Goal: Information Seeking & Learning: Learn about a topic

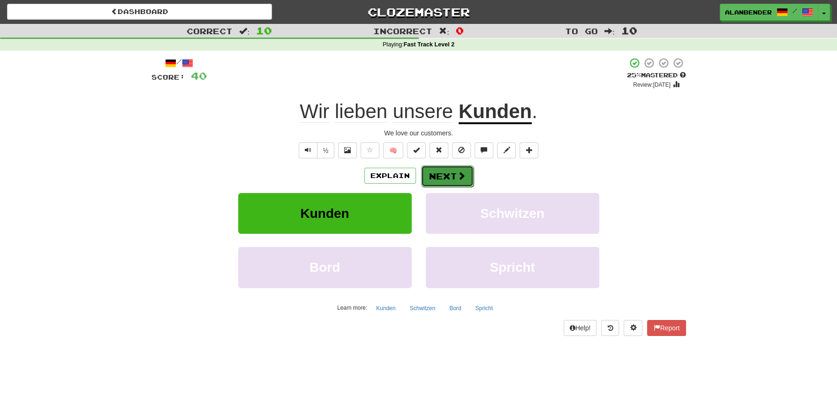
click at [456, 173] on button "Next" at bounding box center [447, 176] width 52 height 22
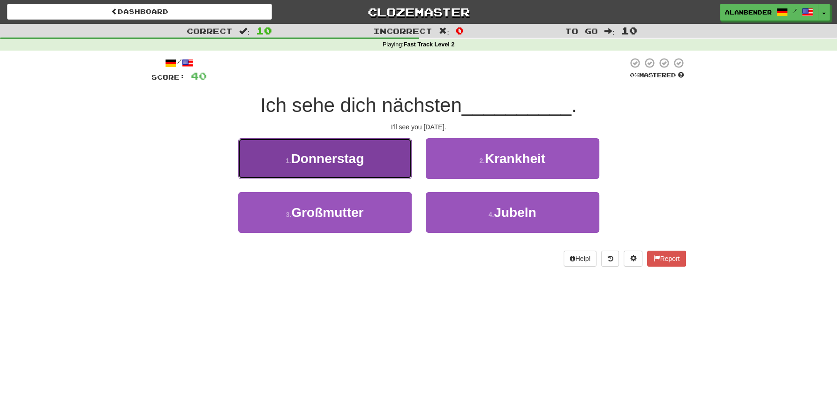
click at [337, 172] on button "1 . Donnerstag" at bounding box center [324, 158] width 173 height 41
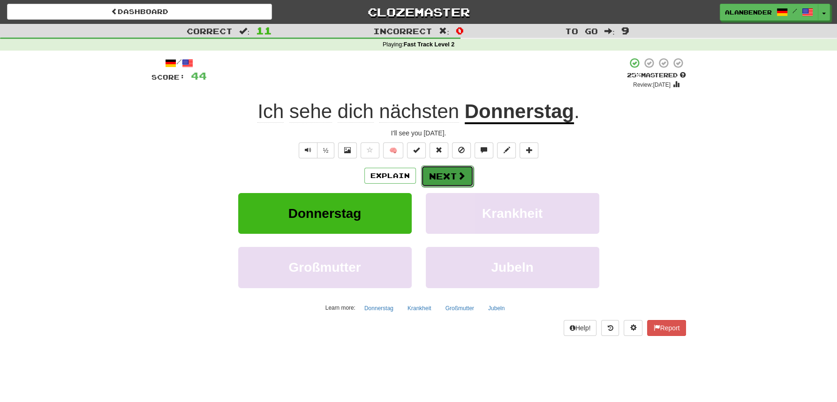
click at [454, 178] on button "Next" at bounding box center [447, 176] width 52 height 22
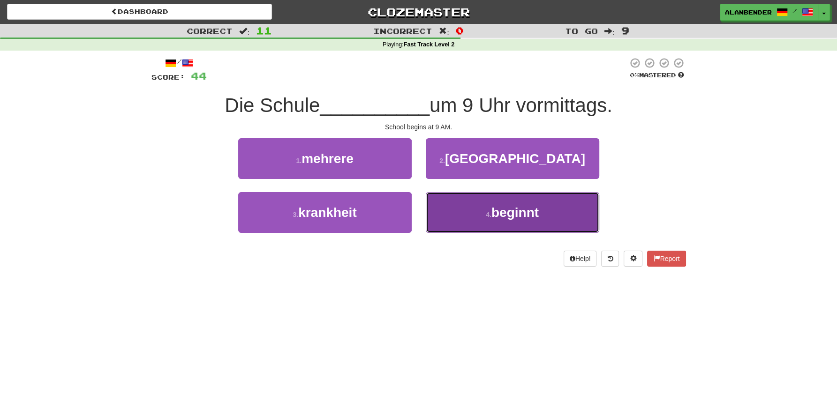
click at [525, 217] on span "beginnt" at bounding box center [514, 212] width 47 height 15
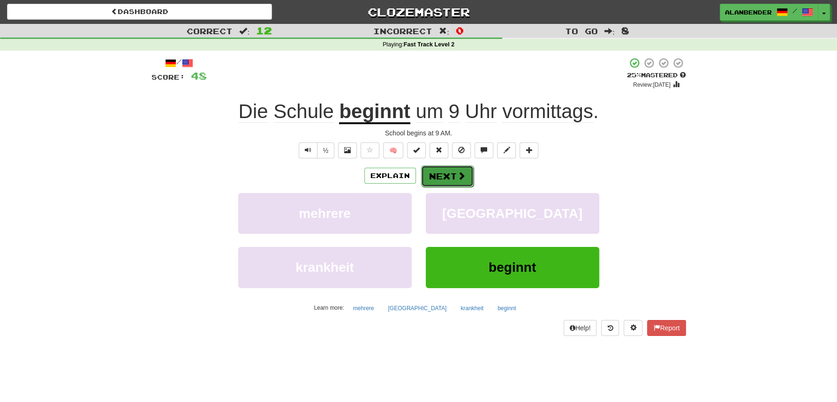
click at [452, 173] on button "Next" at bounding box center [447, 176] width 52 height 22
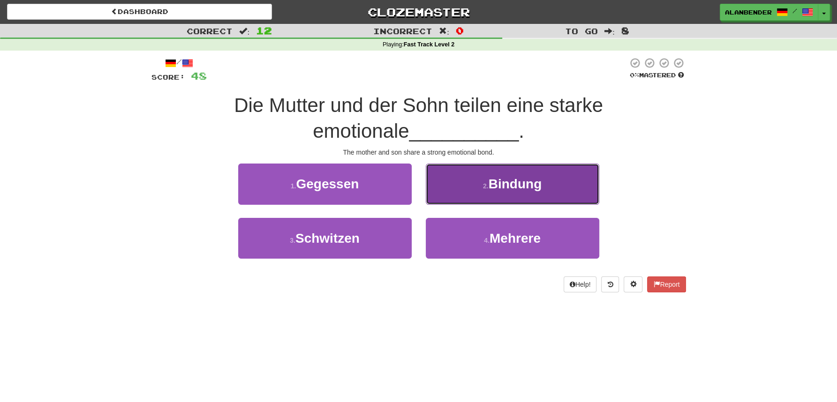
click at [517, 183] on span "Bindung" at bounding box center [514, 184] width 53 height 15
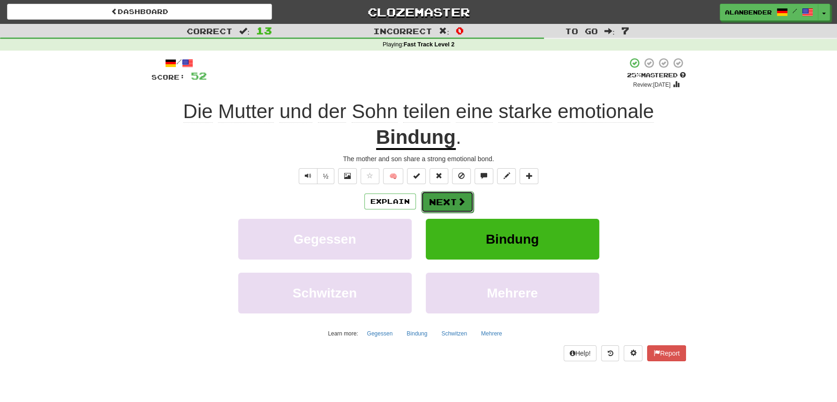
click at [450, 201] on button "Next" at bounding box center [447, 202] width 52 height 22
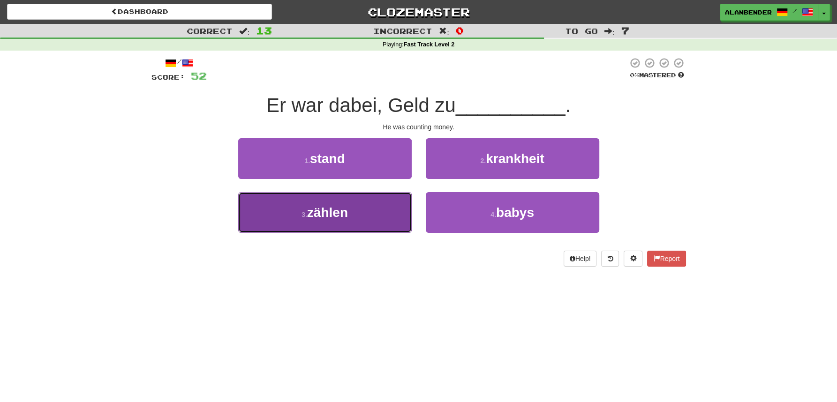
click at [328, 209] on span "zählen" at bounding box center [327, 212] width 41 height 15
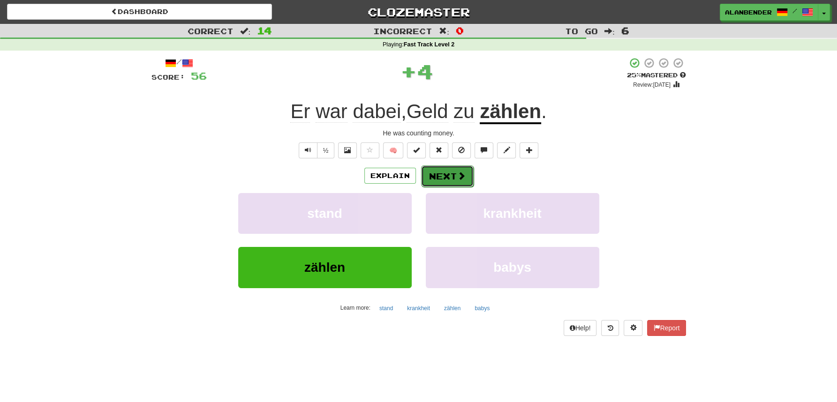
click at [451, 179] on button "Next" at bounding box center [447, 176] width 52 height 22
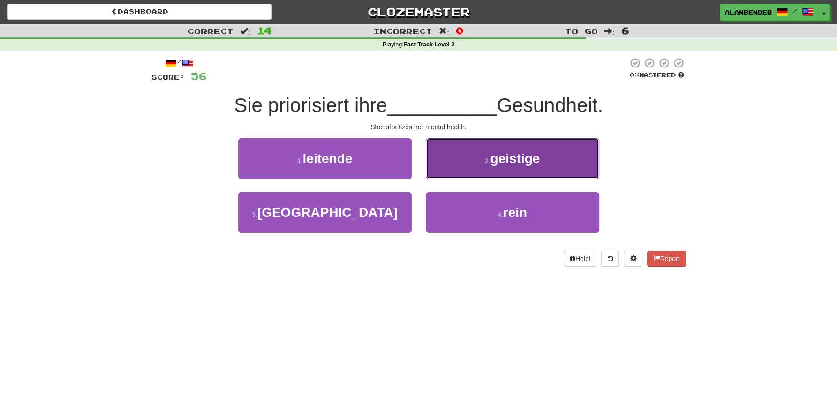
click at [525, 155] on span "geistige" at bounding box center [515, 158] width 50 height 15
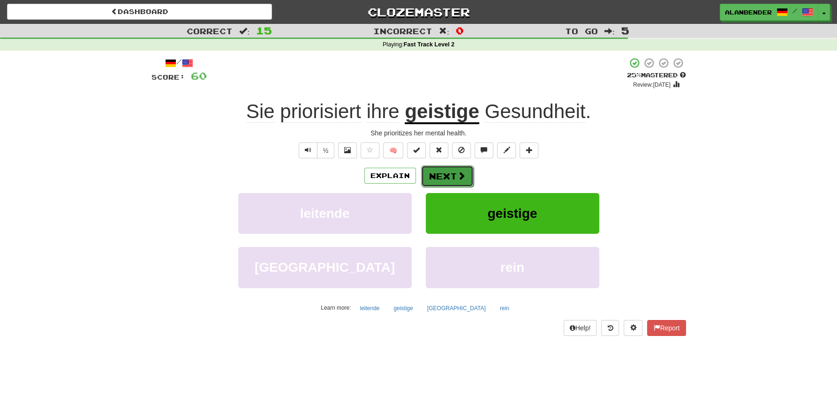
click at [450, 171] on button "Next" at bounding box center [447, 176] width 52 height 22
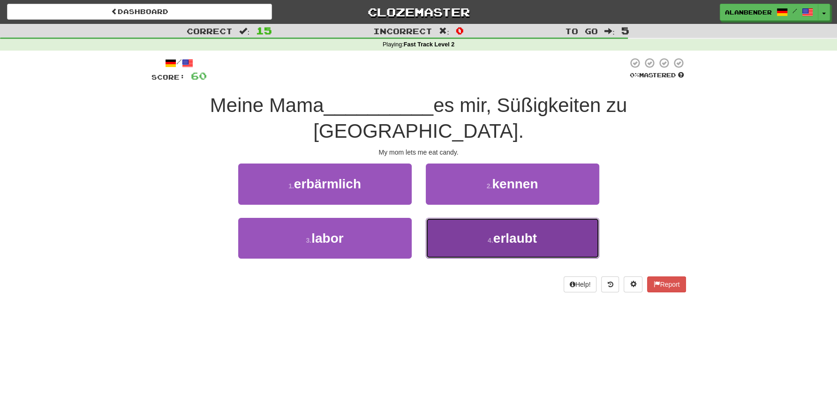
click at [524, 231] on span "erlaubt" at bounding box center [515, 238] width 44 height 15
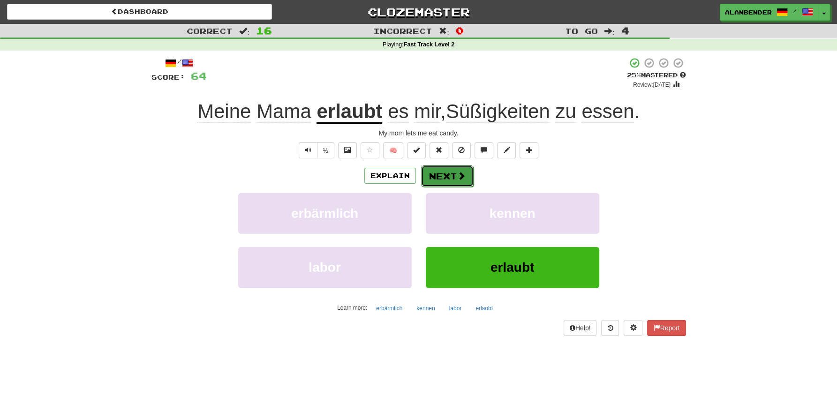
click at [451, 172] on button "Next" at bounding box center [447, 176] width 52 height 22
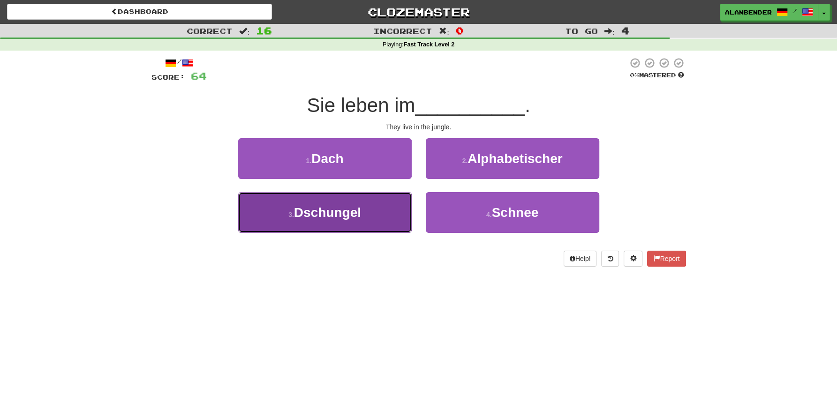
click at [352, 211] on span "Dschungel" at bounding box center [327, 212] width 67 height 15
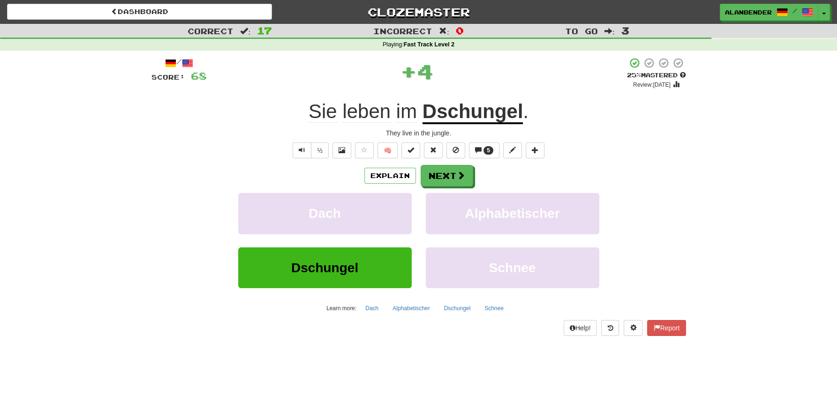
click at [494, 112] on u "Dschungel" at bounding box center [472, 112] width 101 height 24
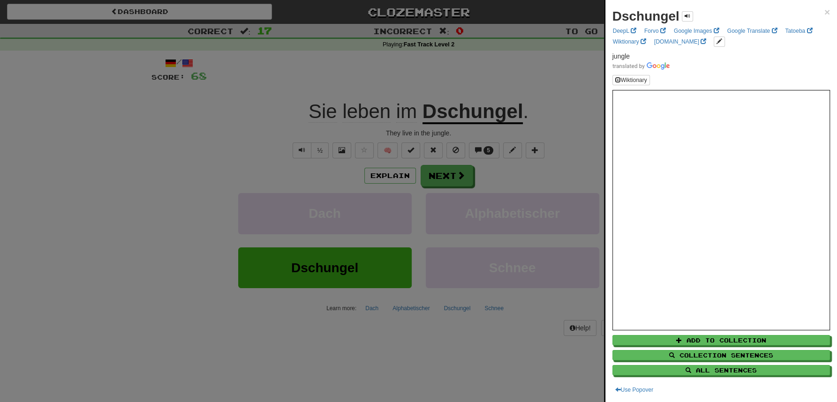
click at [526, 73] on div at bounding box center [418, 201] width 837 height 402
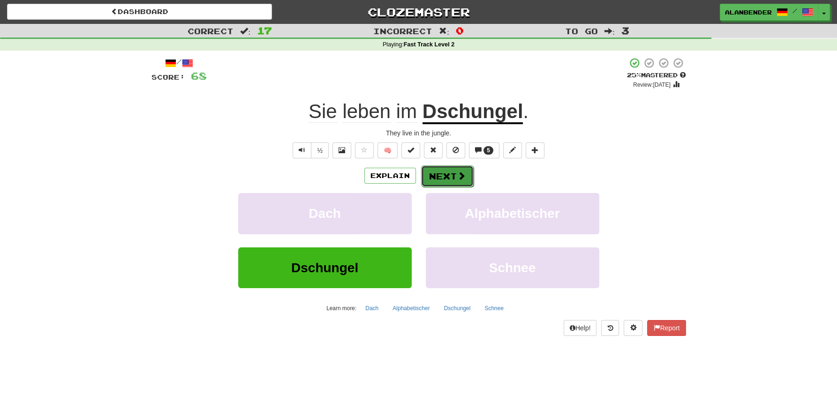
click at [455, 174] on button "Next" at bounding box center [447, 176] width 52 height 22
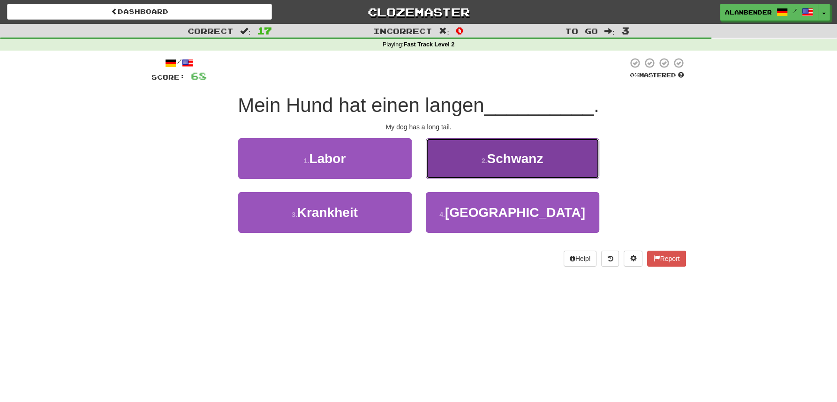
click at [534, 157] on span "Schwanz" at bounding box center [514, 158] width 56 height 15
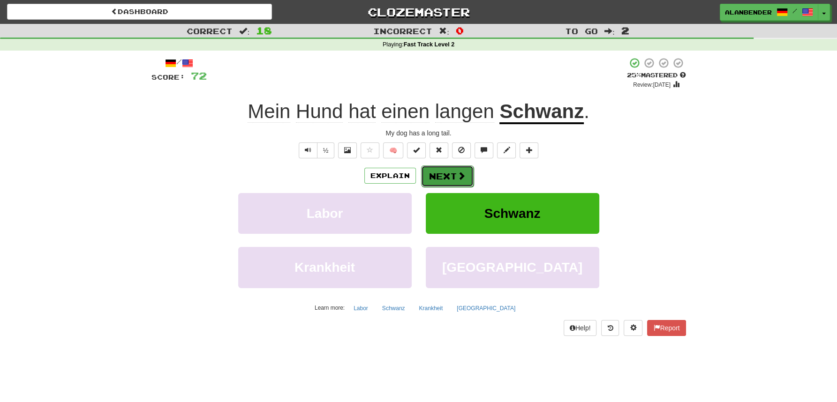
click at [451, 176] on button "Next" at bounding box center [447, 176] width 52 height 22
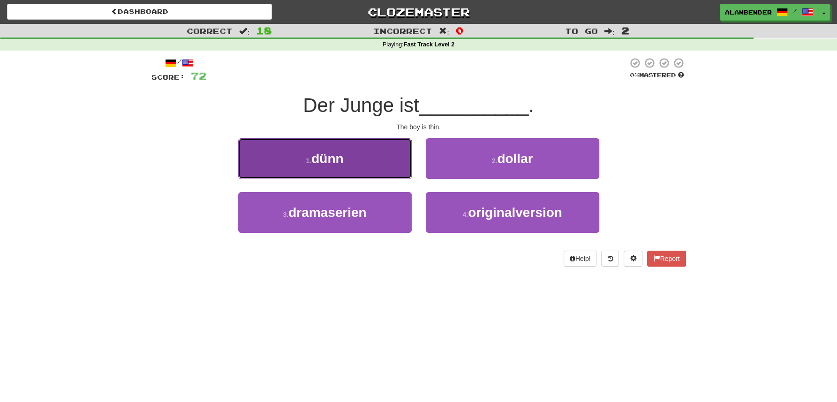
click at [345, 162] on button "1 . dünn" at bounding box center [324, 158] width 173 height 41
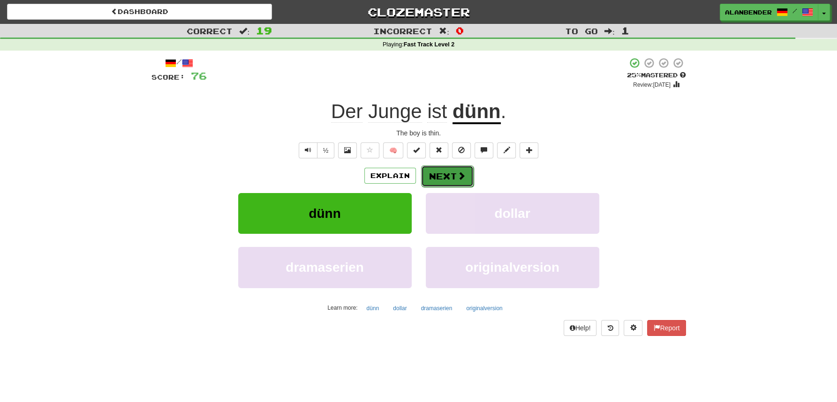
click at [451, 177] on button "Next" at bounding box center [447, 176] width 52 height 22
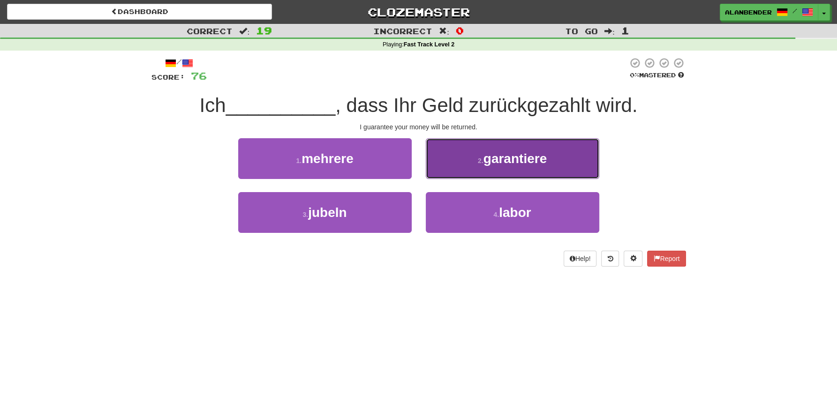
click at [537, 164] on span "garantiere" at bounding box center [514, 158] width 63 height 15
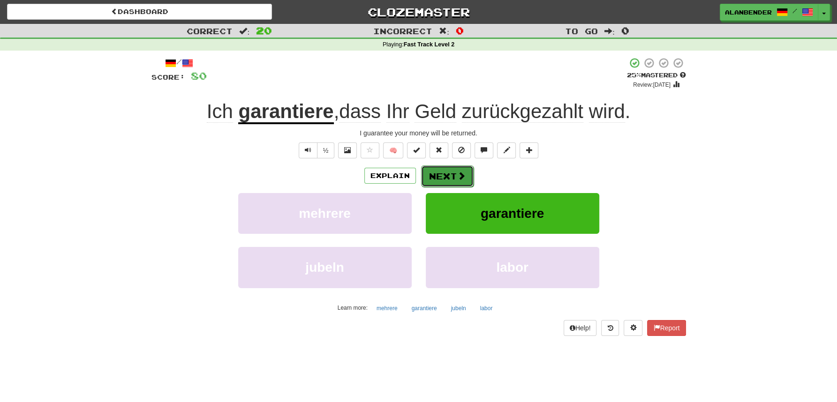
click at [442, 180] on button "Next" at bounding box center [447, 176] width 52 height 22
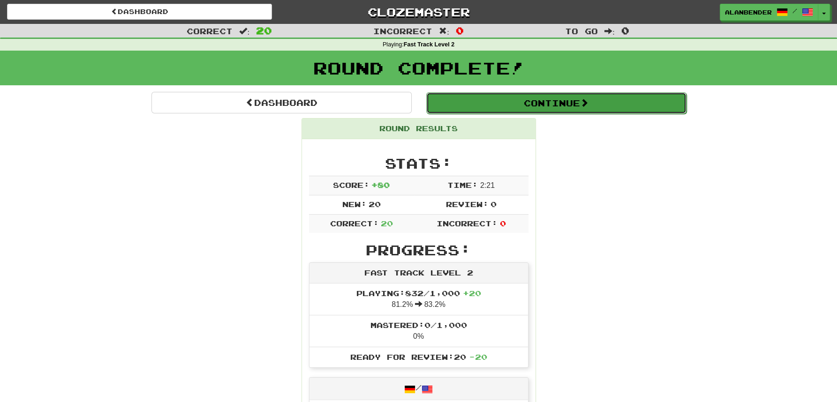
click at [563, 103] on button "Continue" at bounding box center [556, 103] width 260 height 22
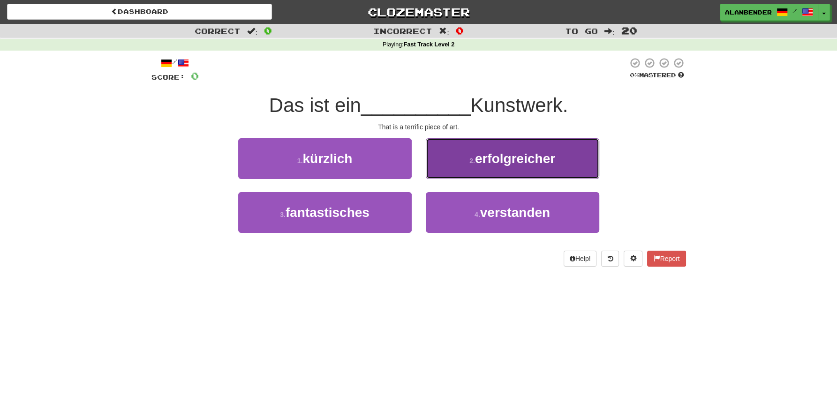
click at [552, 167] on button "2 . erfolgreicher" at bounding box center [512, 158] width 173 height 41
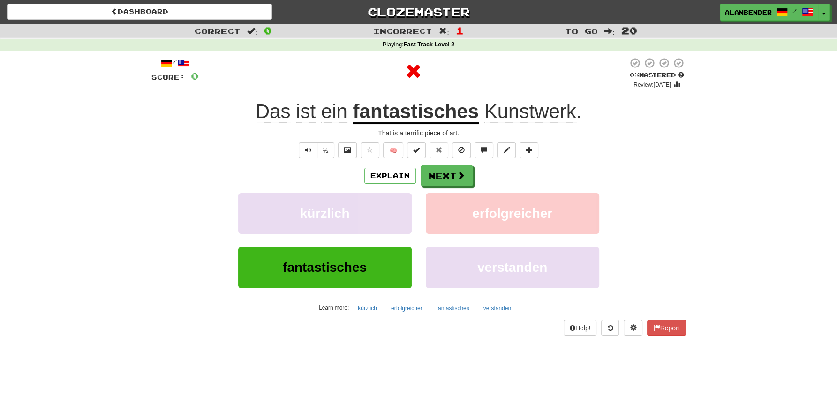
click at [430, 113] on u "fantastisches" at bounding box center [415, 112] width 126 height 24
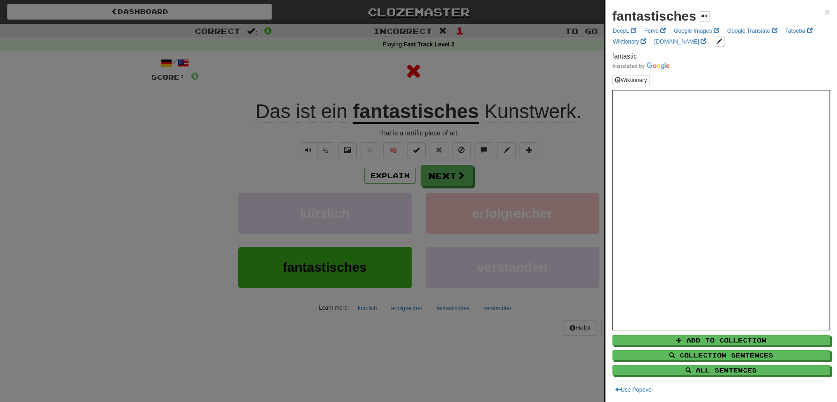
click at [472, 70] on div at bounding box center [418, 201] width 837 height 402
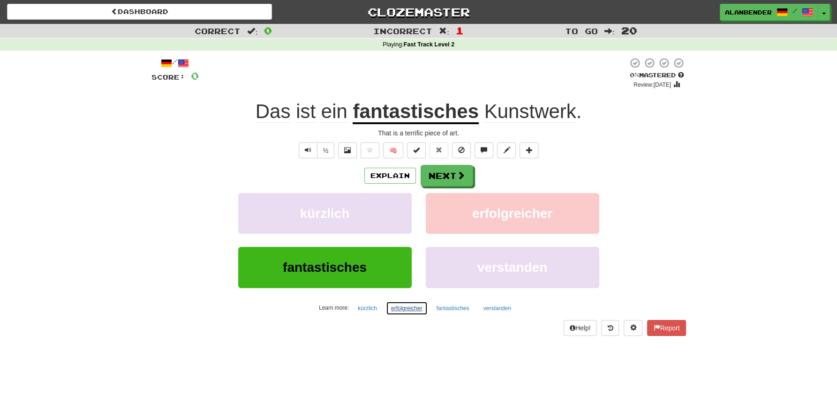
click at [399, 307] on button "erfolgreicher" at bounding box center [407, 308] width 42 height 14
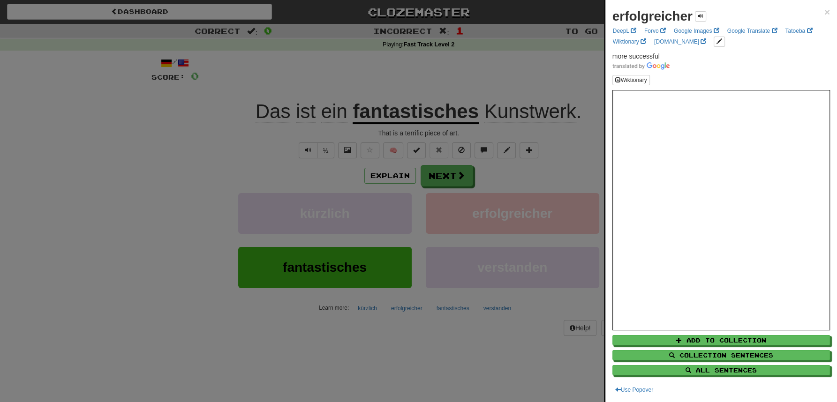
click at [489, 69] on div at bounding box center [418, 201] width 837 height 402
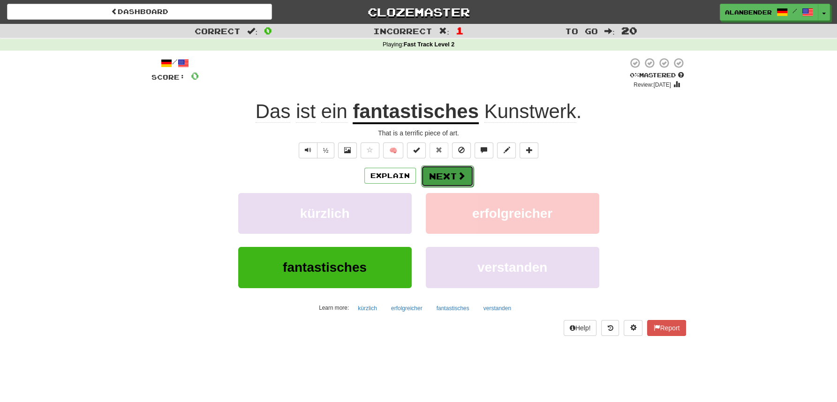
click at [453, 173] on button "Next" at bounding box center [447, 176] width 52 height 22
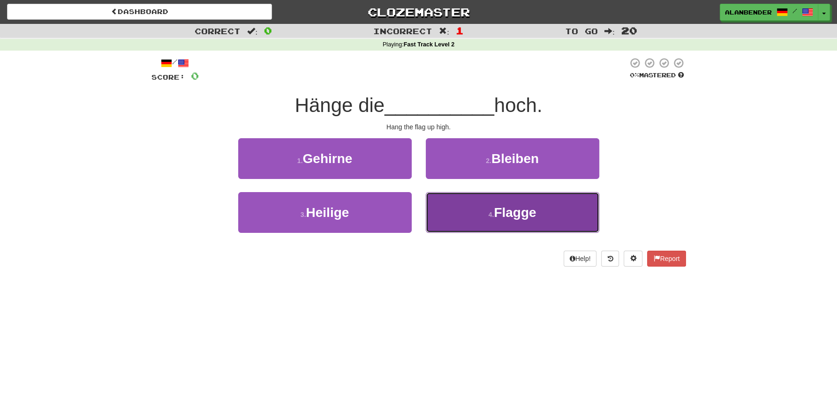
click at [513, 211] on span "Flagge" at bounding box center [515, 212] width 42 height 15
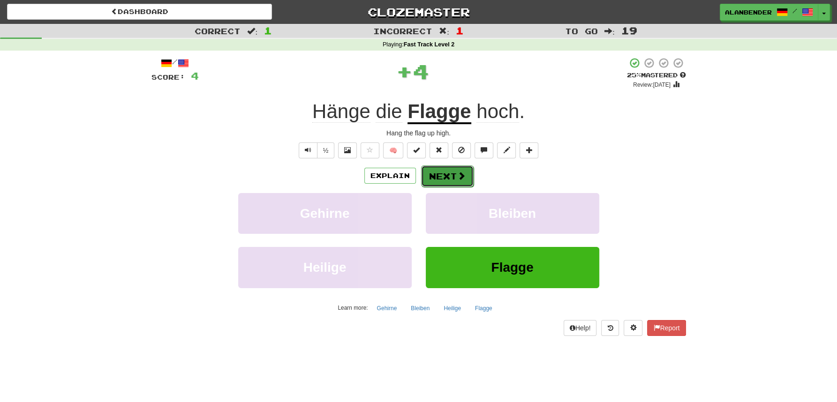
click at [443, 178] on button "Next" at bounding box center [447, 176] width 52 height 22
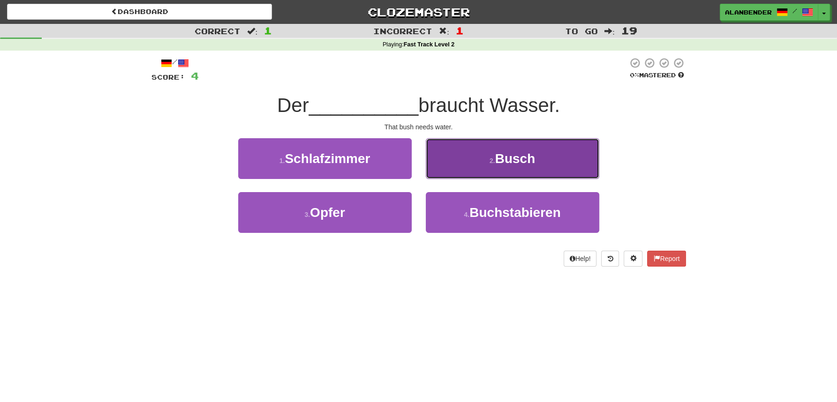
click at [531, 158] on span "Busch" at bounding box center [515, 158] width 40 height 15
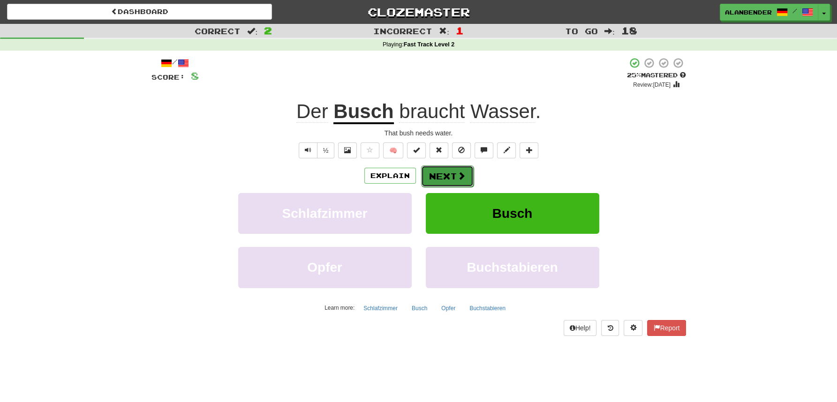
click at [444, 180] on button "Next" at bounding box center [447, 176] width 52 height 22
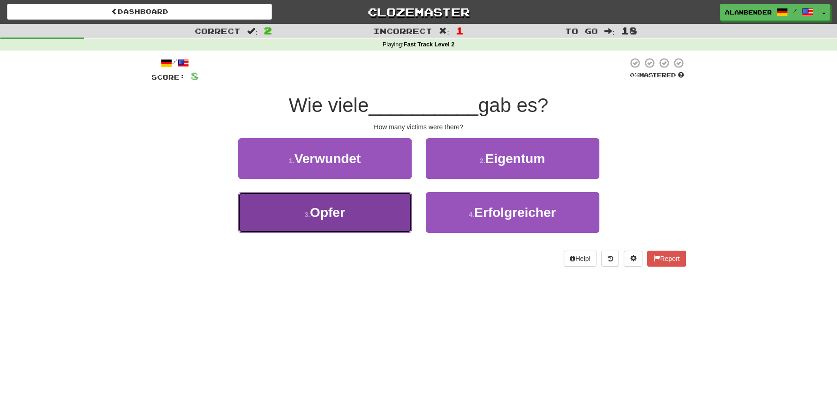
click at [334, 212] on span "Opfer" at bounding box center [327, 212] width 35 height 15
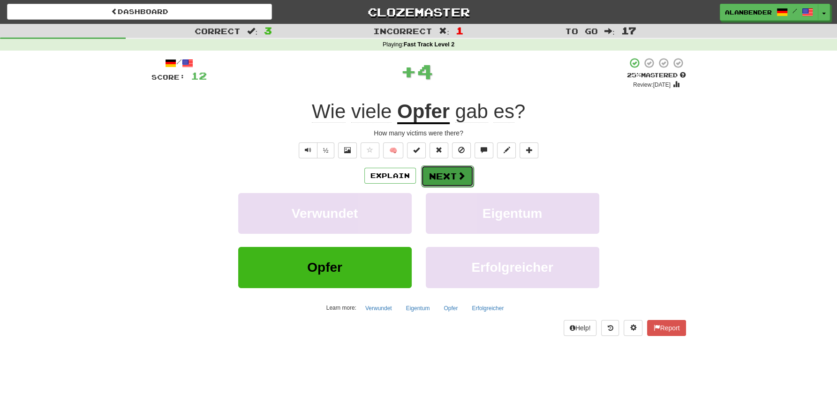
click at [457, 173] on span at bounding box center [461, 176] width 8 height 8
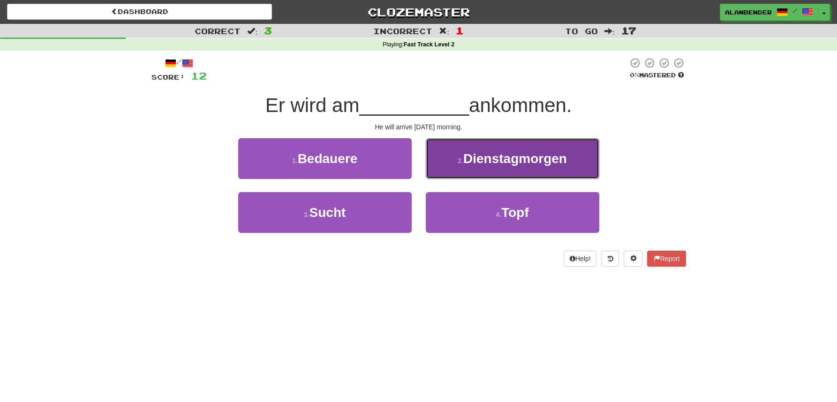
click at [497, 159] on span "Dienstagmorgen" at bounding box center [515, 158] width 104 height 15
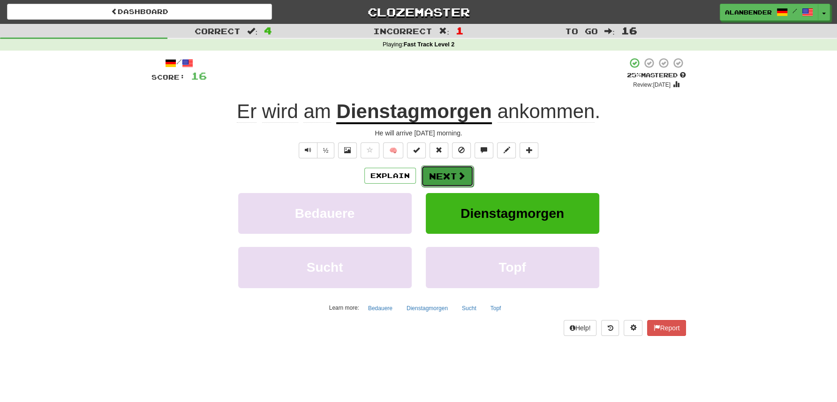
click at [443, 173] on button "Next" at bounding box center [447, 176] width 52 height 22
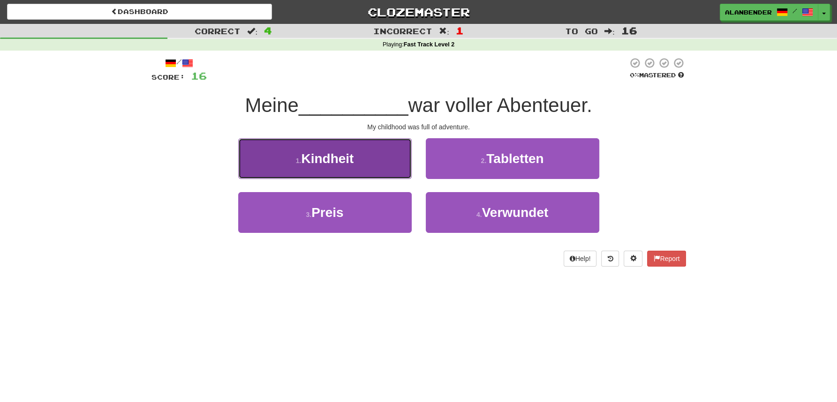
click at [347, 162] on span "Kindheit" at bounding box center [327, 158] width 52 height 15
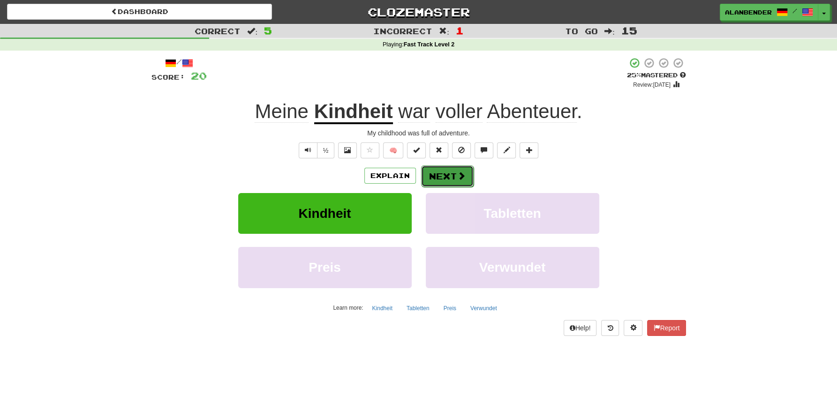
click at [441, 176] on button "Next" at bounding box center [447, 176] width 52 height 22
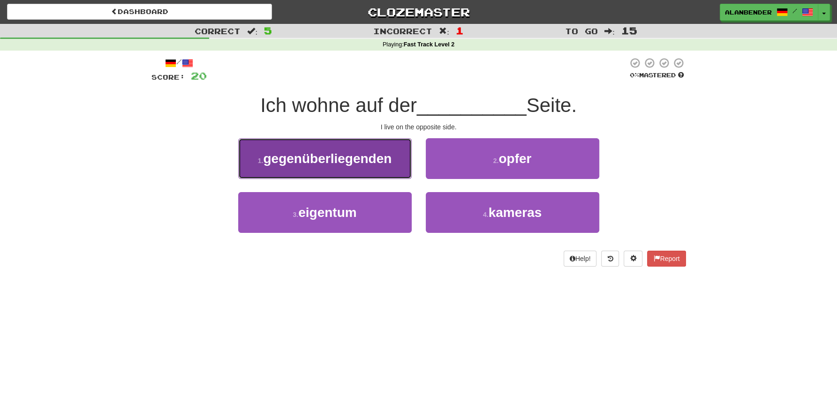
click at [350, 161] on span "gegenüberliegenden" at bounding box center [327, 158] width 128 height 15
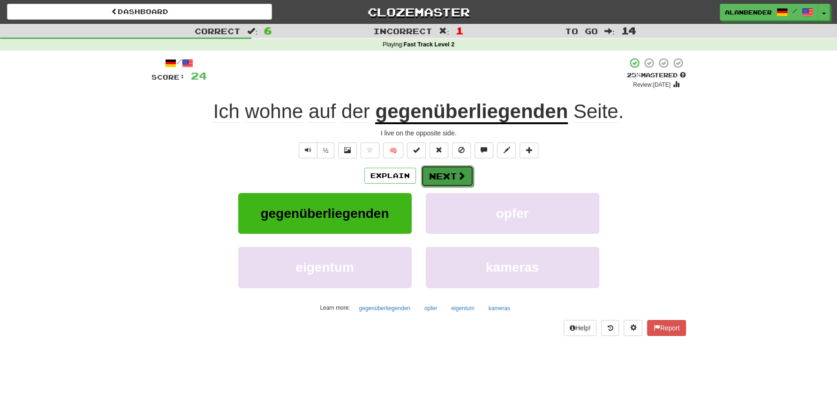
click at [440, 175] on button "Next" at bounding box center [447, 176] width 52 height 22
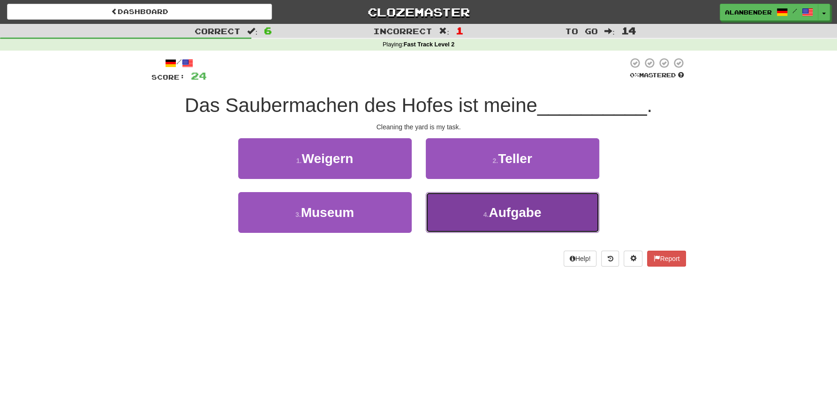
click at [526, 218] on span "Aufgabe" at bounding box center [514, 212] width 52 height 15
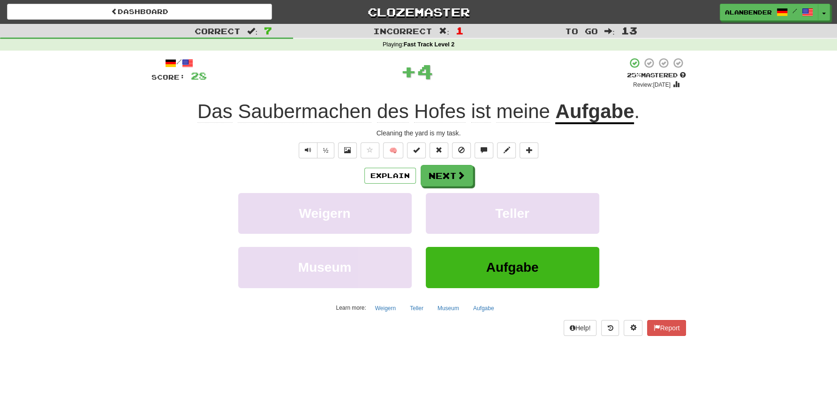
click at [301, 113] on span "Saubermachen" at bounding box center [305, 111] width 134 height 22
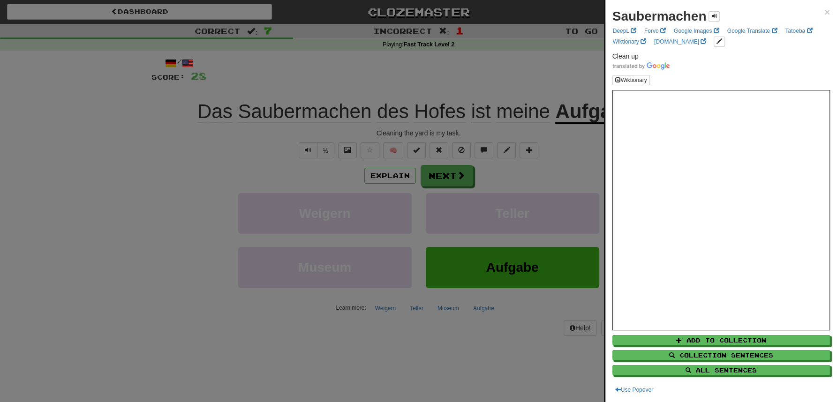
click at [326, 73] on div at bounding box center [418, 201] width 837 height 402
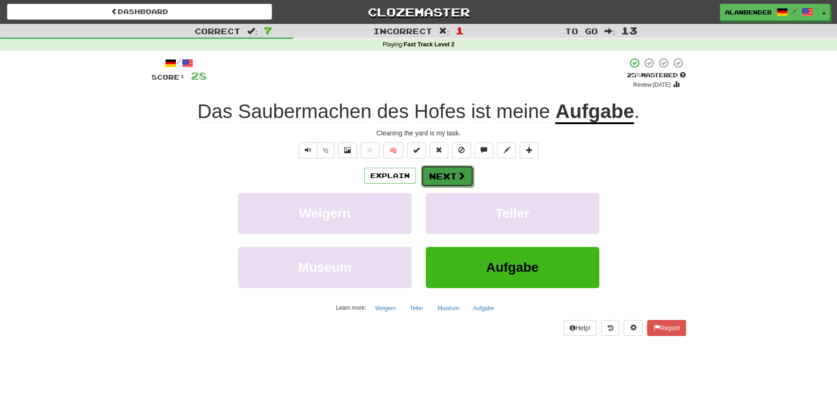
click at [459, 176] on span at bounding box center [461, 176] width 8 height 8
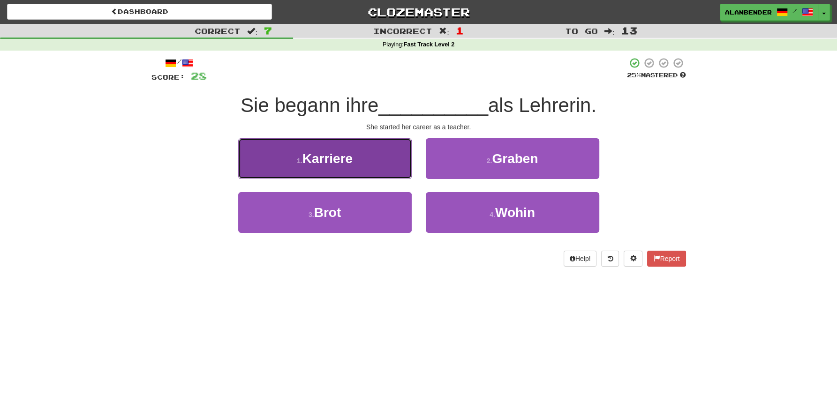
click at [351, 162] on span "Karriere" at bounding box center [327, 158] width 50 height 15
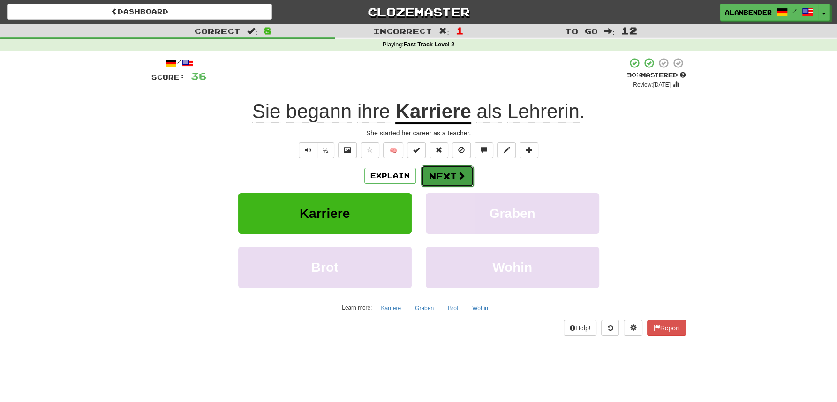
click at [450, 172] on button "Next" at bounding box center [447, 176] width 52 height 22
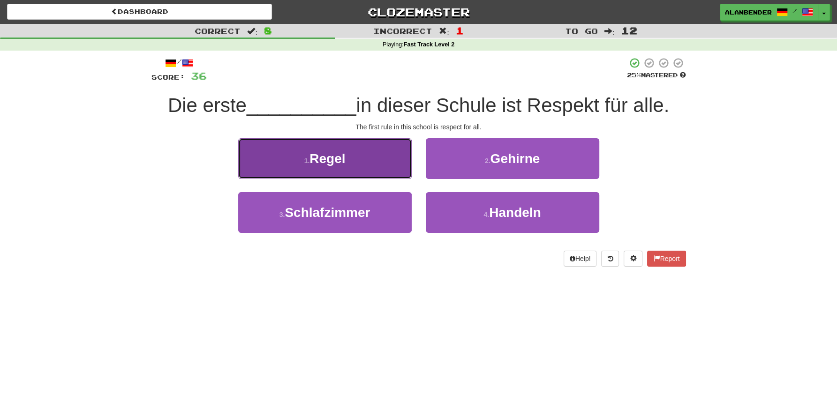
click at [319, 163] on span "Regel" at bounding box center [327, 158] width 36 height 15
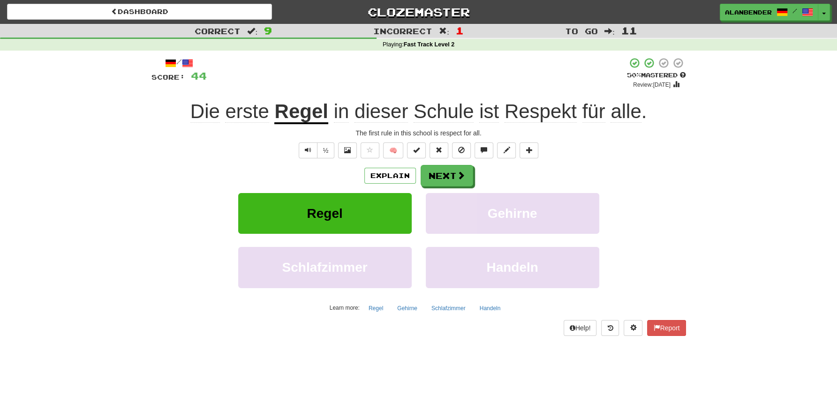
click at [301, 114] on u "Regel" at bounding box center [300, 112] width 53 height 24
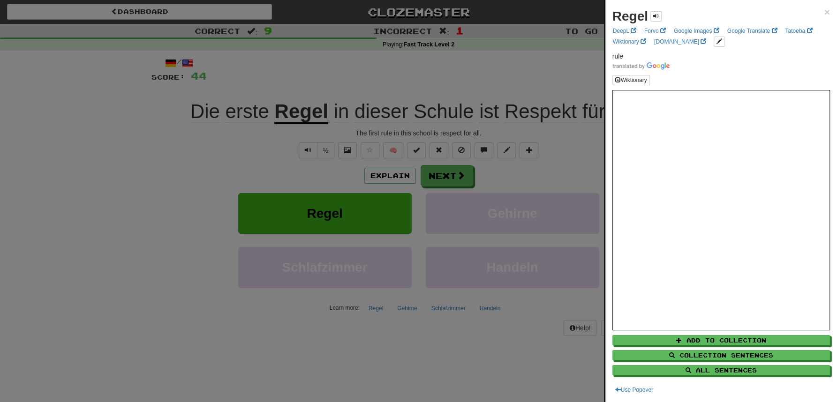
click at [329, 74] on div at bounding box center [418, 201] width 837 height 402
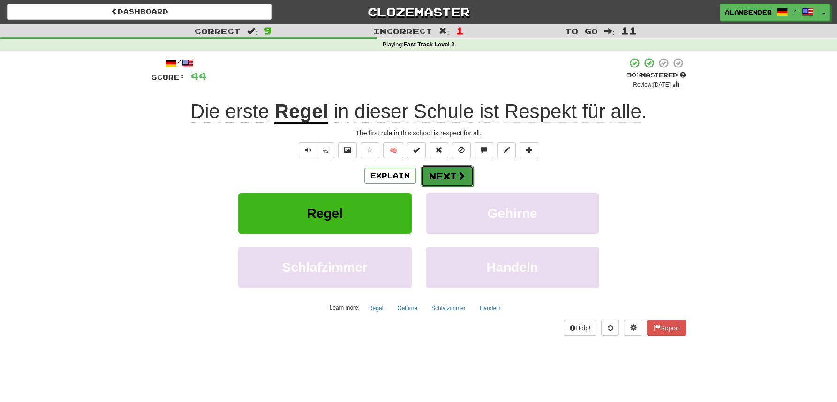
click at [440, 173] on button "Next" at bounding box center [447, 176] width 52 height 22
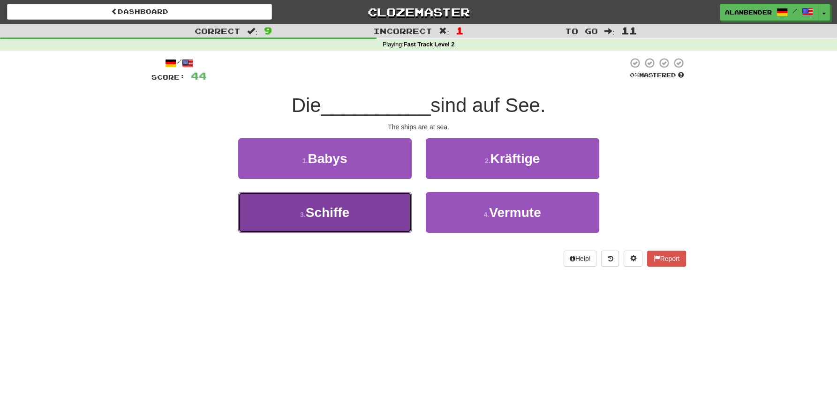
drag, startPoint x: 97, startPoint y: 397, endPoint x: 325, endPoint y: 216, distance: 291.2
click at [325, 216] on span "Schiffe" at bounding box center [328, 212] width 44 height 15
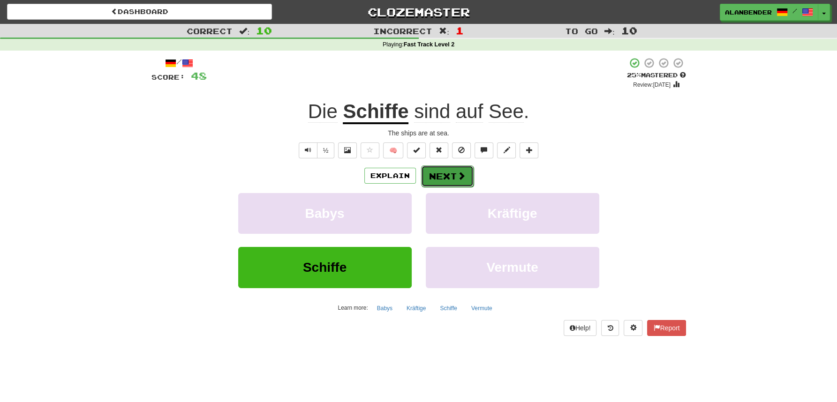
click at [452, 175] on button "Next" at bounding box center [447, 176] width 52 height 22
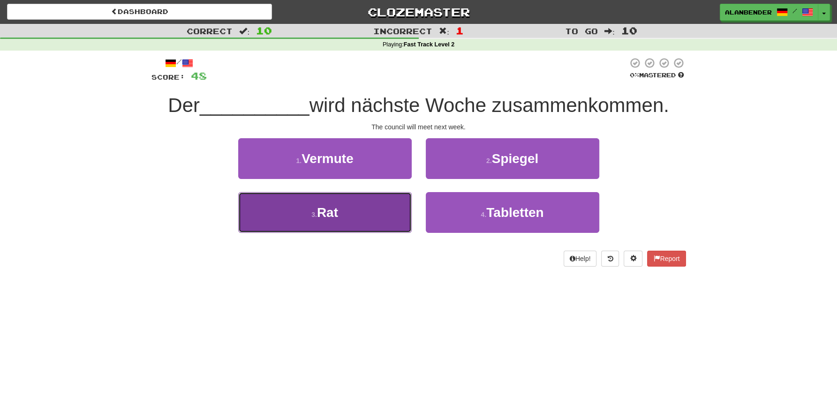
click at [341, 219] on button "3 . Rat" at bounding box center [324, 212] width 173 height 41
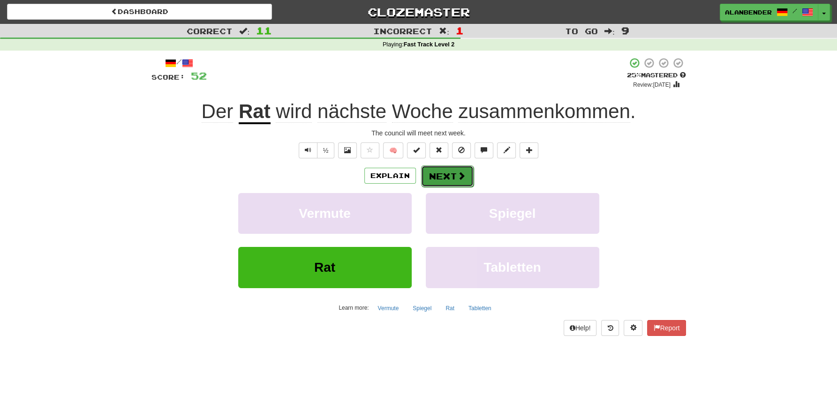
click at [449, 174] on button "Next" at bounding box center [447, 176] width 52 height 22
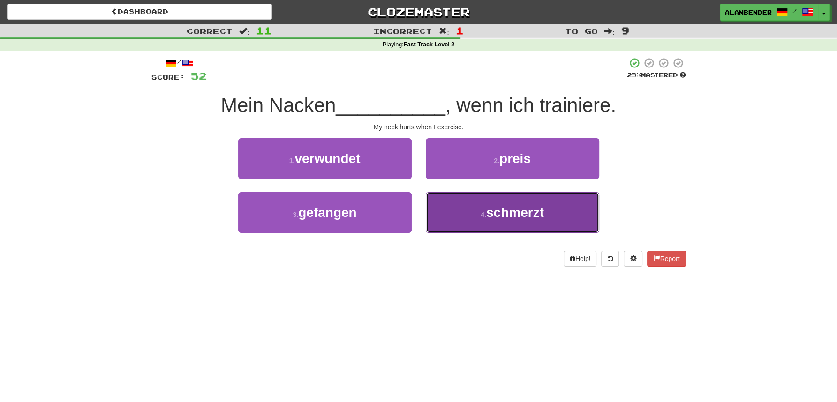
click at [529, 219] on span "schmerzt" at bounding box center [515, 212] width 58 height 15
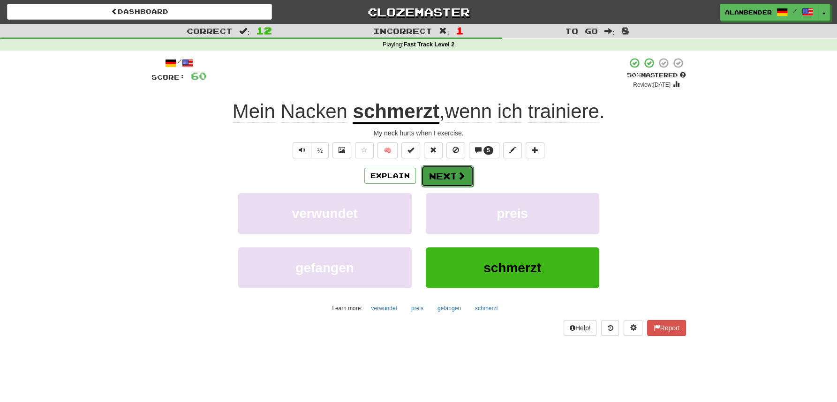
click at [435, 173] on button "Next" at bounding box center [447, 176] width 52 height 22
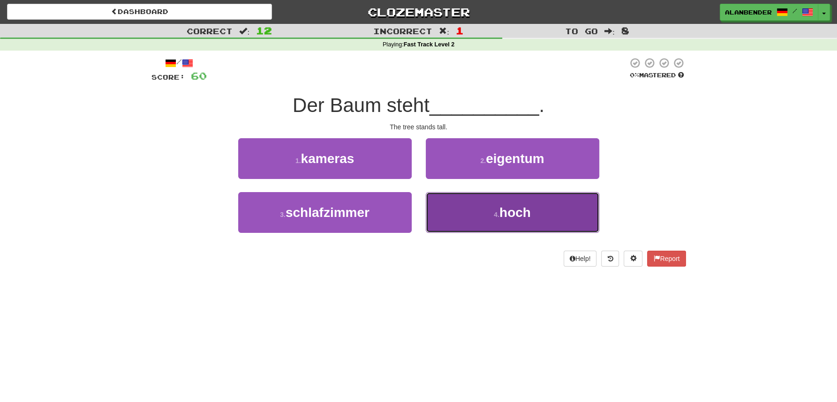
click at [507, 217] on span "hoch" at bounding box center [514, 212] width 31 height 15
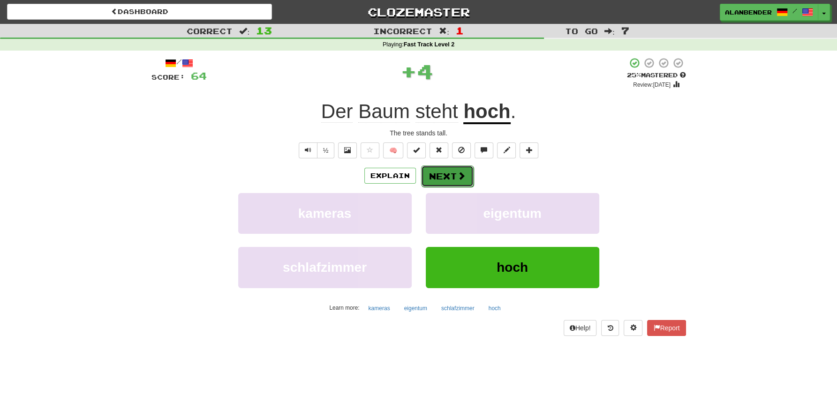
click at [449, 173] on button "Next" at bounding box center [447, 176] width 52 height 22
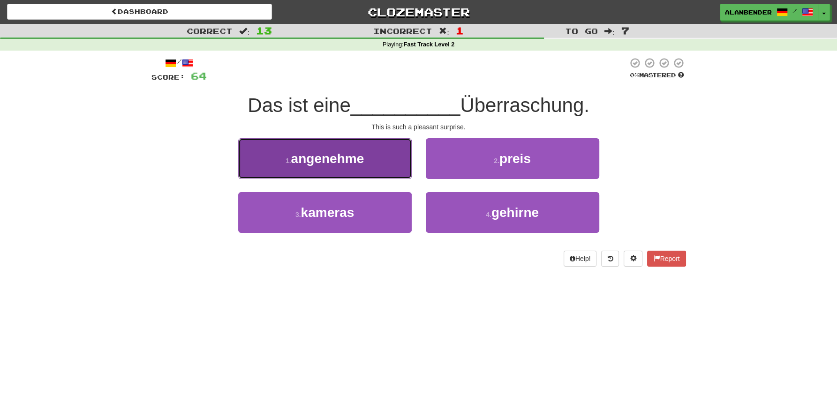
click at [351, 163] on span "angenehme" at bounding box center [327, 158] width 73 height 15
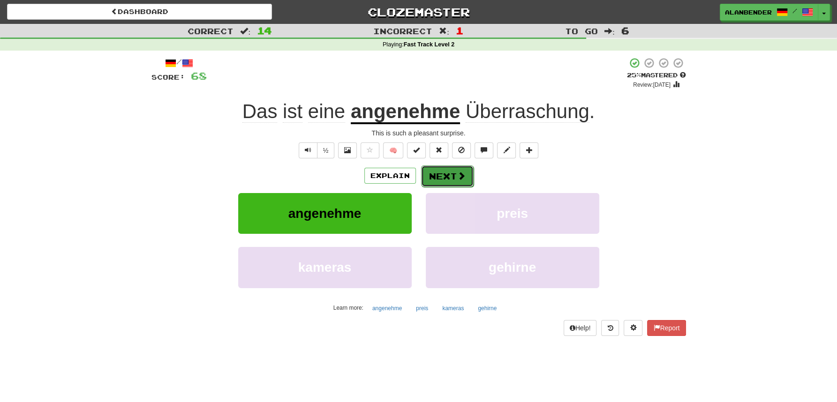
click at [438, 179] on button "Next" at bounding box center [447, 176] width 52 height 22
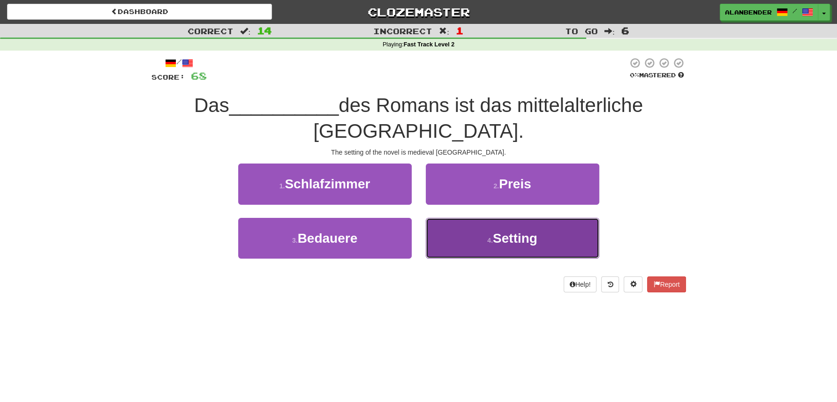
click at [527, 231] on span "Setting" at bounding box center [515, 238] width 45 height 15
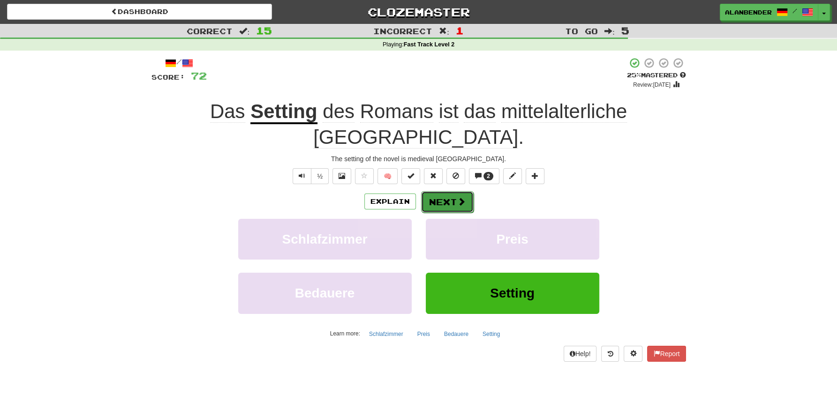
click at [455, 191] on button "Next" at bounding box center [447, 202] width 52 height 22
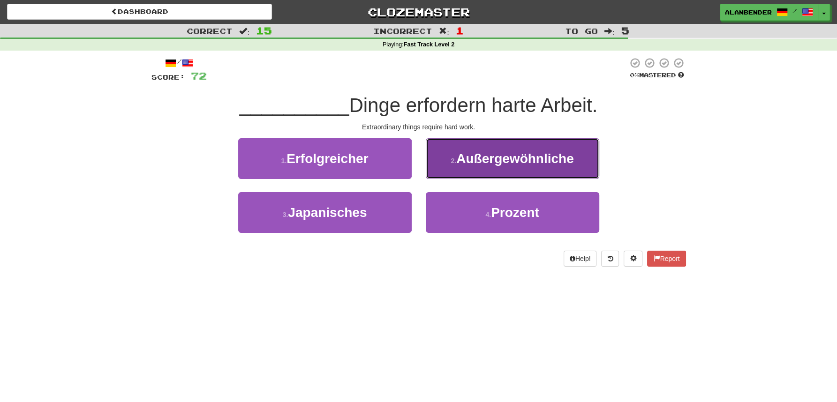
click at [545, 164] on span "Außergewöhnliche" at bounding box center [514, 158] width 117 height 15
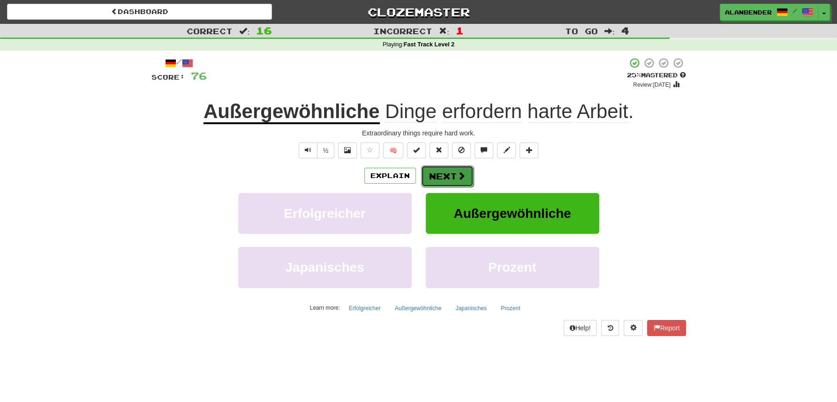
click at [462, 172] on span at bounding box center [461, 176] width 8 height 8
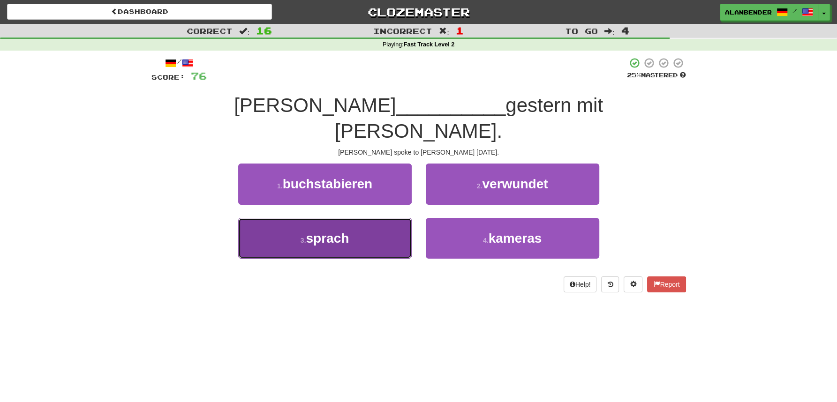
click at [340, 231] on span "sprach" at bounding box center [327, 238] width 43 height 15
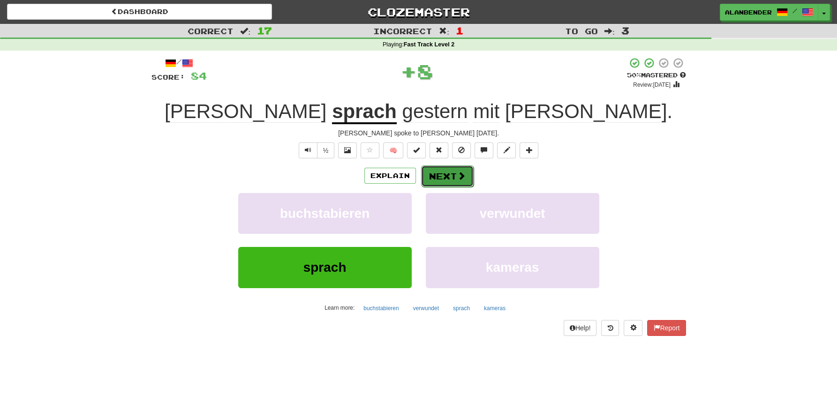
click at [450, 173] on button "Next" at bounding box center [447, 176] width 52 height 22
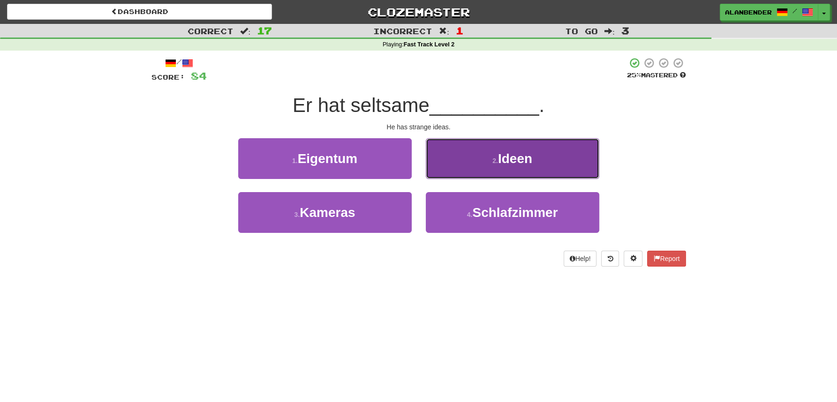
click at [514, 159] on span "Ideen" at bounding box center [515, 158] width 34 height 15
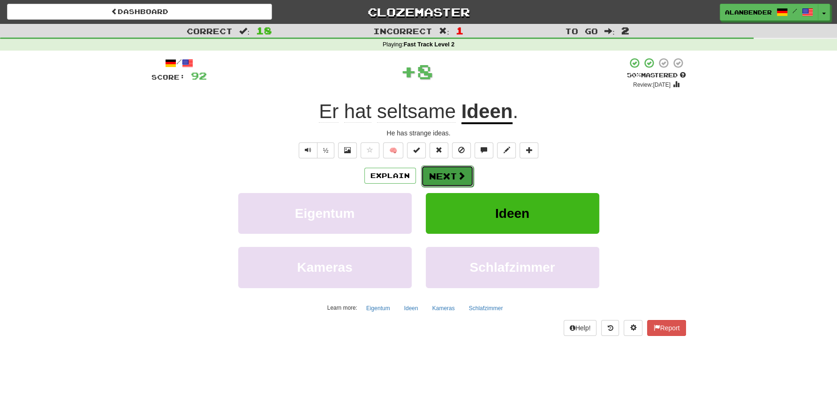
click at [441, 178] on button "Next" at bounding box center [447, 176] width 52 height 22
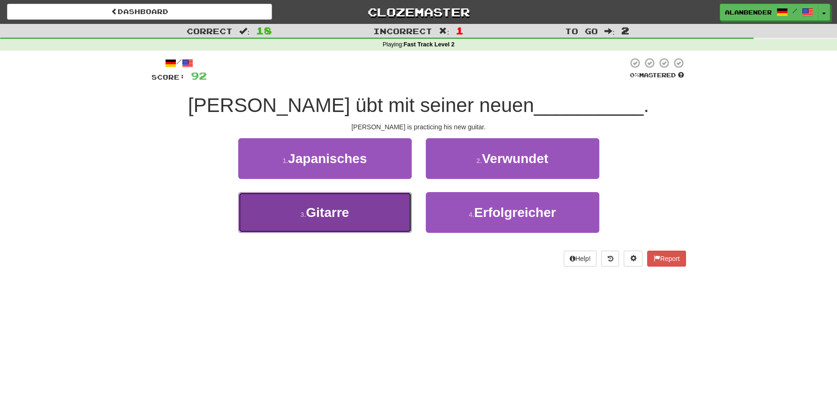
click at [333, 214] on span "Gitarre" at bounding box center [327, 212] width 43 height 15
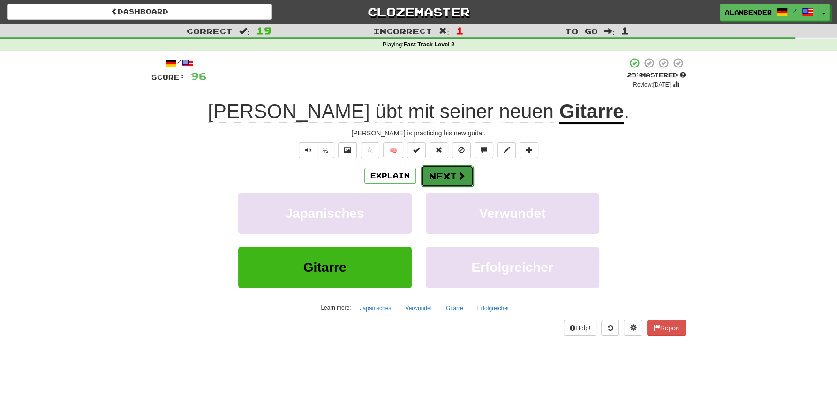
click at [439, 178] on button "Next" at bounding box center [447, 176] width 52 height 22
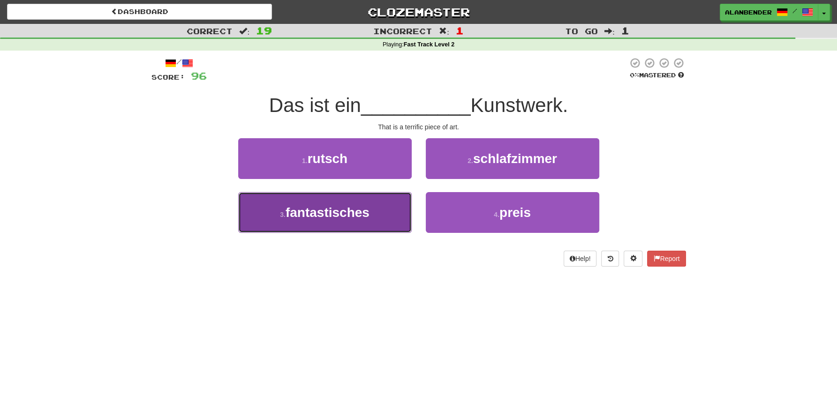
click at [353, 207] on span "fantastisches" at bounding box center [327, 212] width 84 height 15
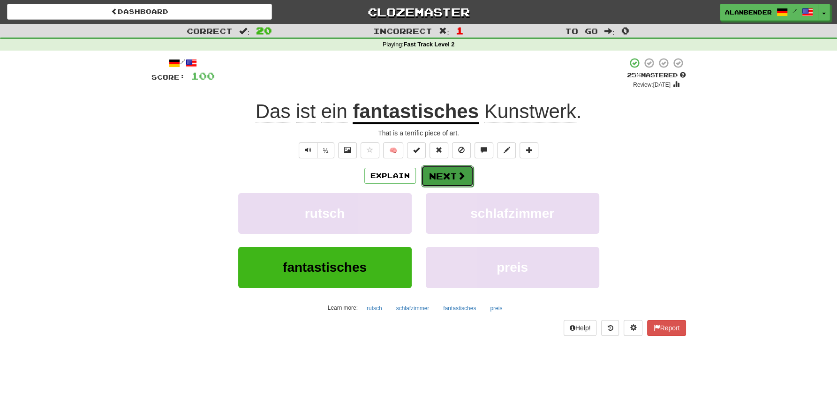
click at [458, 178] on span at bounding box center [461, 176] width 8 height 8
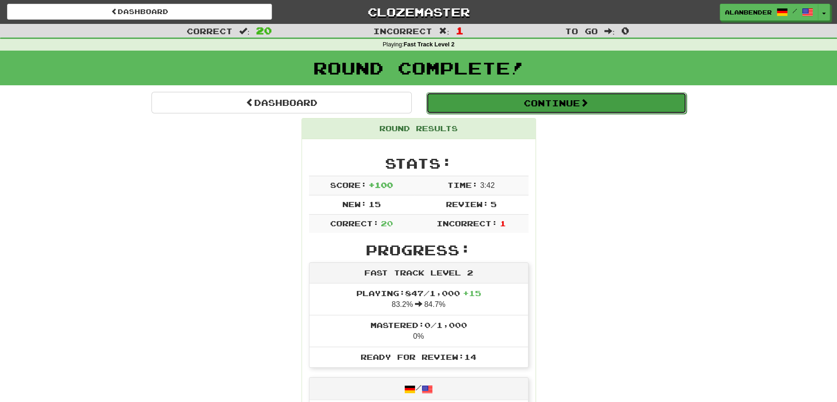
click at [556, 102] on button "Continue" at bounding box center [556, 103] width 260 height 22
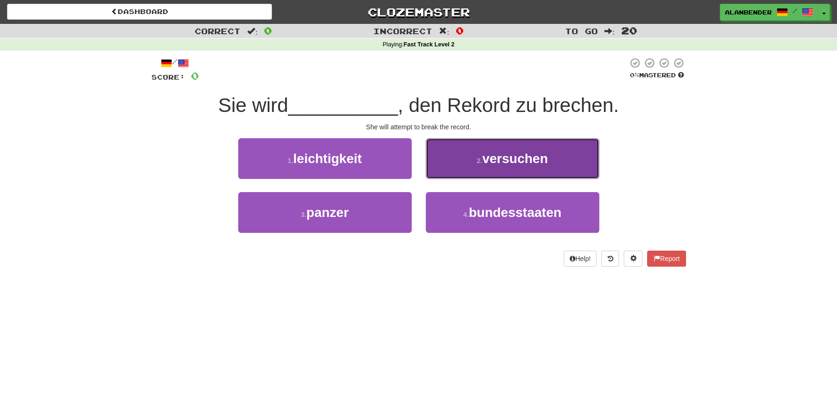
click at [534, 157] on span "versuchen" at bounding box center [515, 158] width 66 height 15
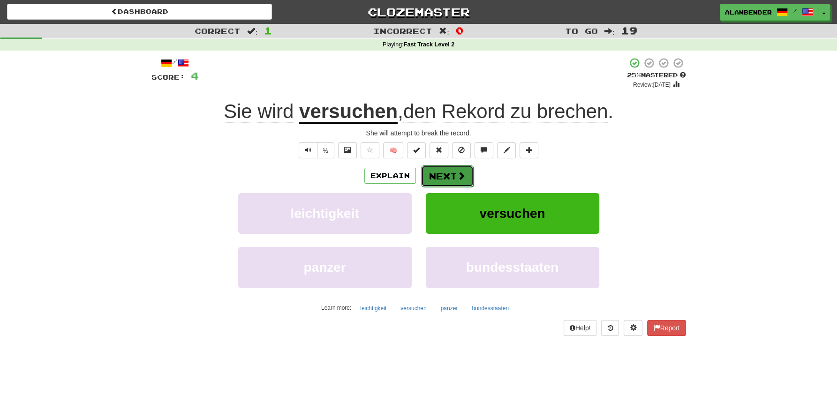
click at [449, 172] on button "Next" at bounding box center [447, 176] width 52 height 22
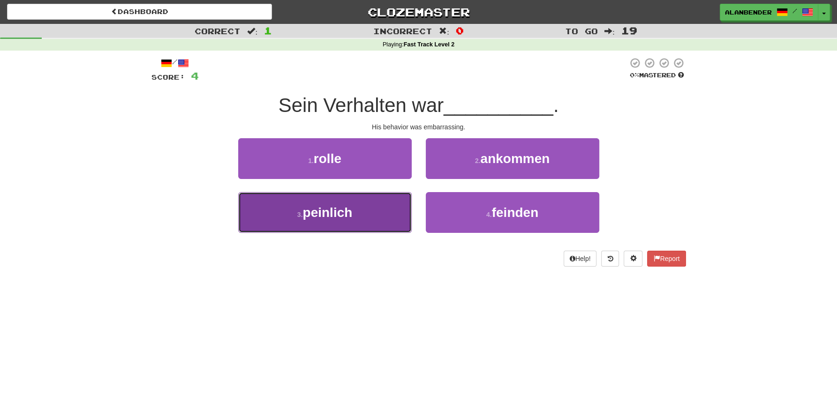
click at [338, 214] on span "peinlich" at bounding box center [327, 212] width 50 height 15
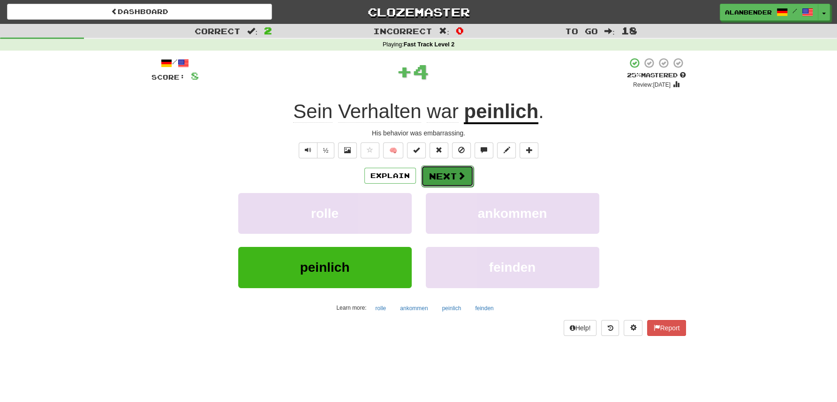
click at [457, 174] on span at bounding box center [461, 176] width 8 height 8
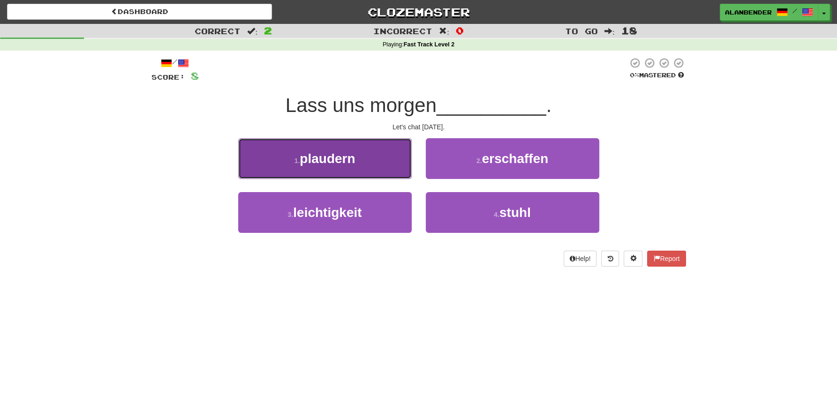
click at [341, 161] on span "plaudern" at bounding box center [326, 158] width 55 height 15
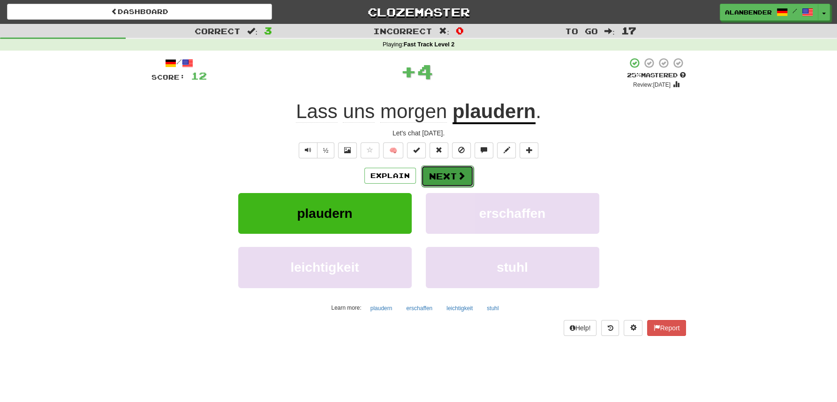
click at [446, 176] on button "Next" at bounding box center [447, 176] width 52 height 22
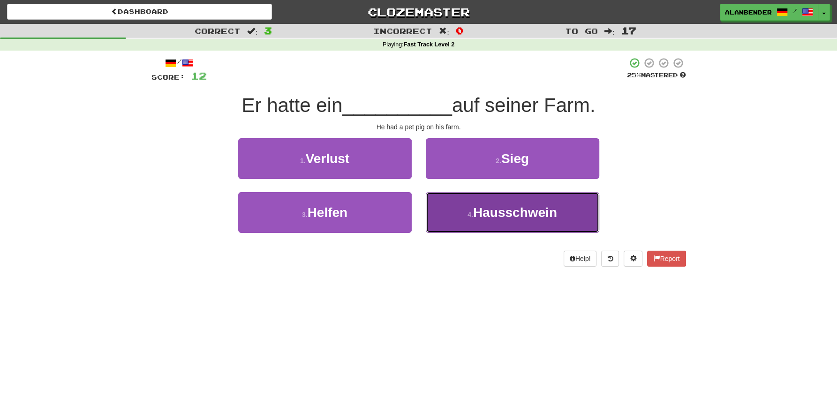
click at [545, 217] on span "Hausschwein" at bounding box center [515, 212] width 84 height 15
